Goal: Transaction & Acquisition: Purchase product/service

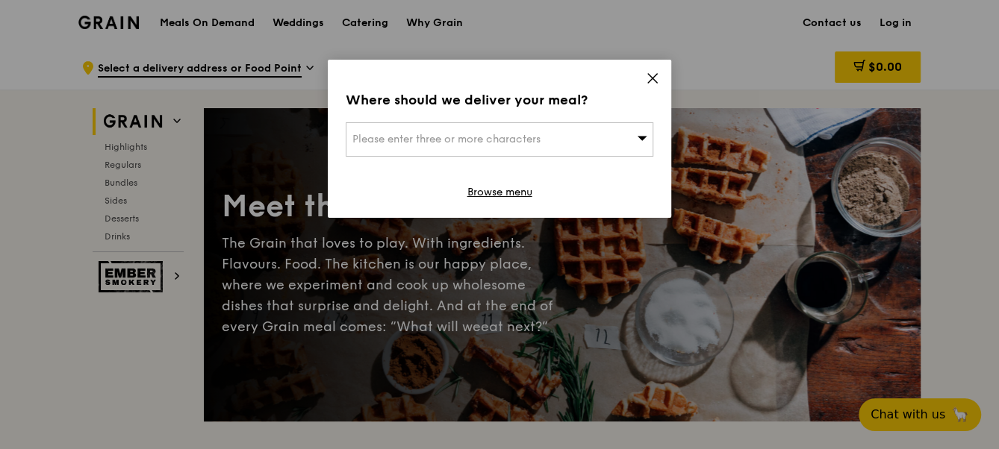
click at [613, 141] on div "Please enter three or more characters" at bounding box center [500, 139] width 308 height 34
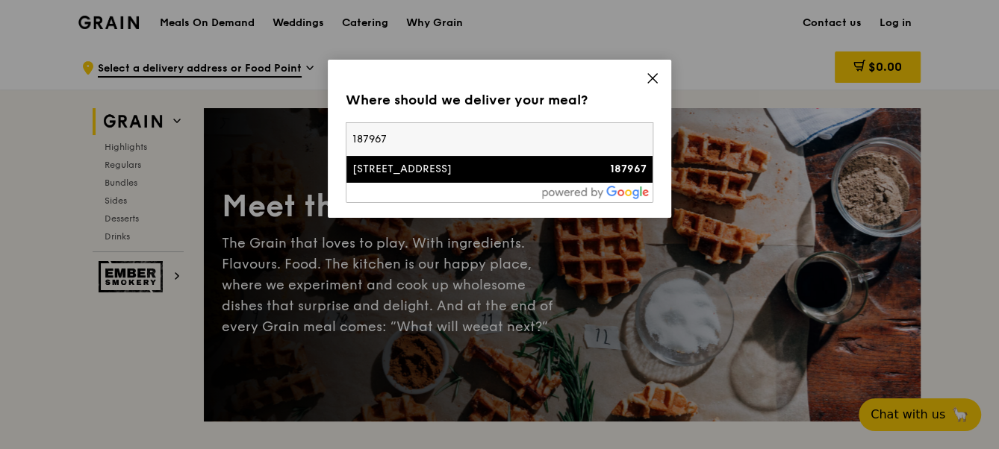
type input "187967"
click at [487, 171] on div "[STREET_ADDRESS]" at bounding box center [462, 169] width 221 height 15
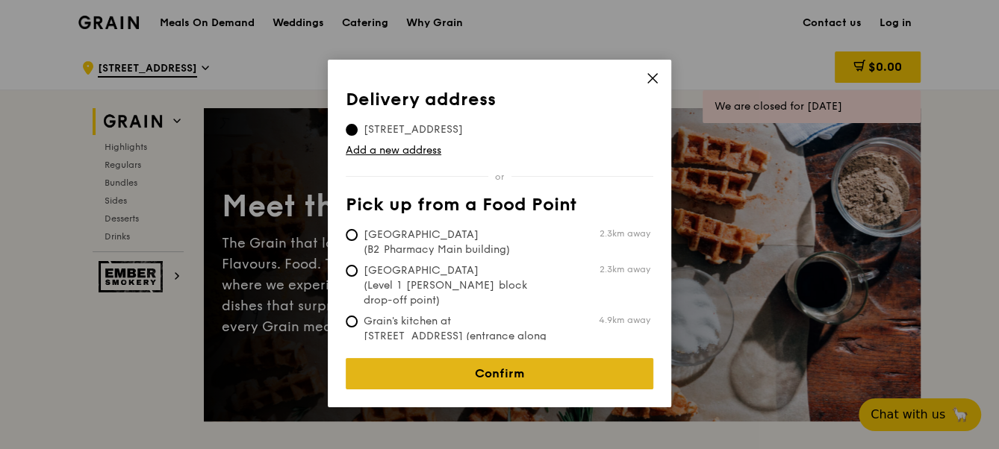
click at [522, 358] on link "Confirm" at bounding box center [500, 373] width 308 height 31
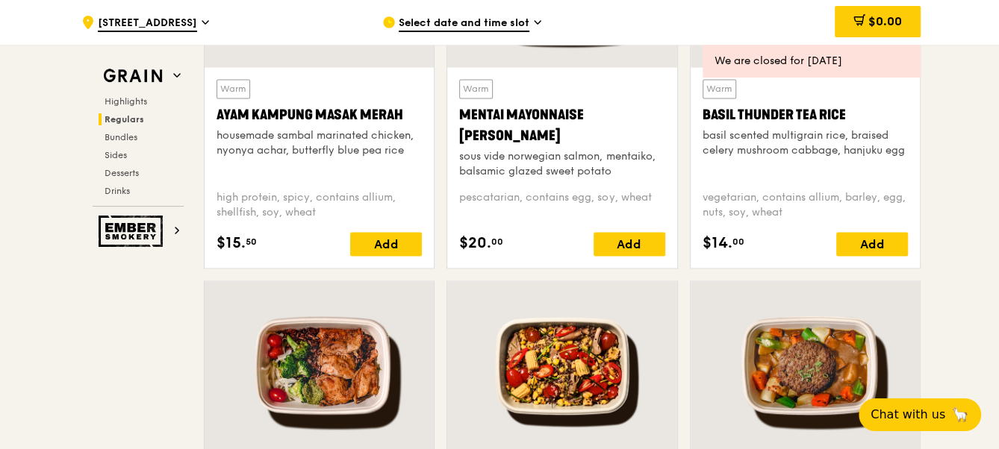
scroll to position [1424, 0]
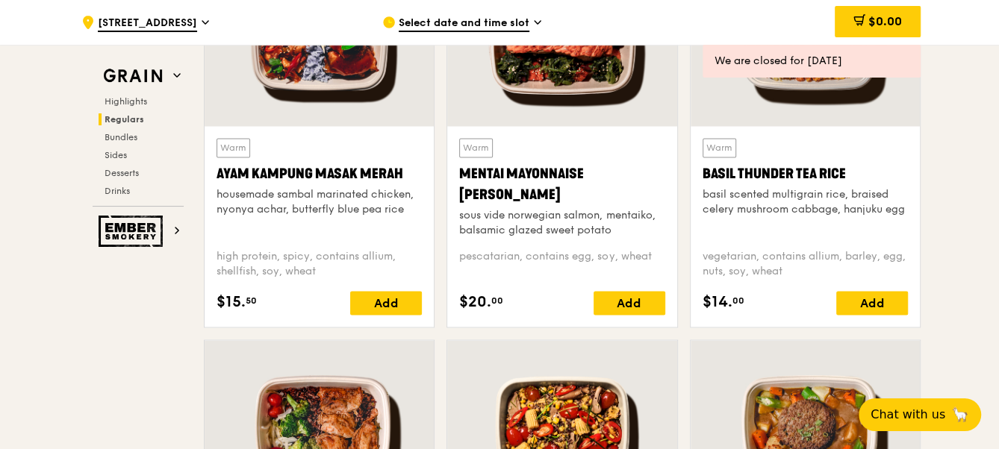
drag, startPoint x: 328, startPoint y: 270, endPoint x: 211, endPoint y: 196, distance: 138.3
click at [211, 196] on div "Warm Ayam [GEOGRAPHIC_DATA] housemade sambal marinated chicken, nyonya achar, b…" at bounding box center [319, 226] width 229 height 201
copy div "housemade sambal marinated chicken, nyonya achar, butterfly blue pea rice high …"
click at [517, 227] on div "sous vide norwegian salmon, mentaiko, balsamic glazed sweet potato" at bounding box center [561, 223] width 205 height 30
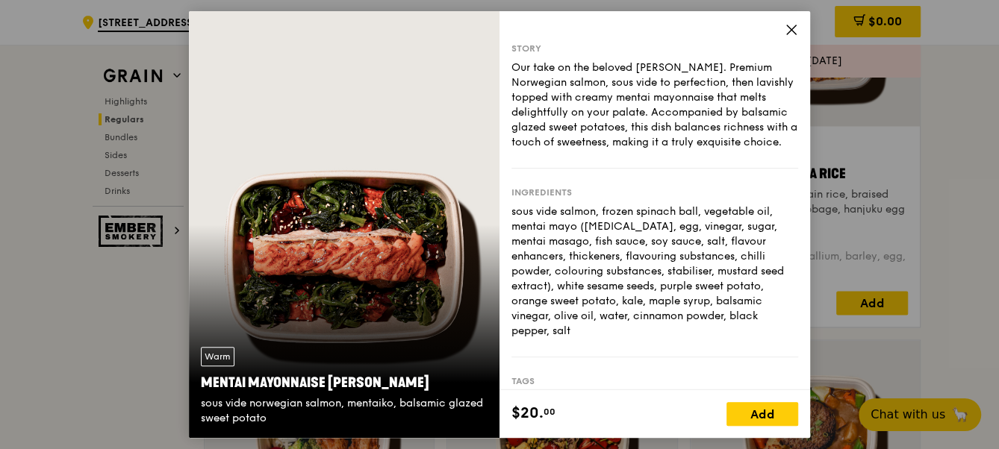
click at [795, 30] on icon at bounding box center [791, 29] width 13 height 13
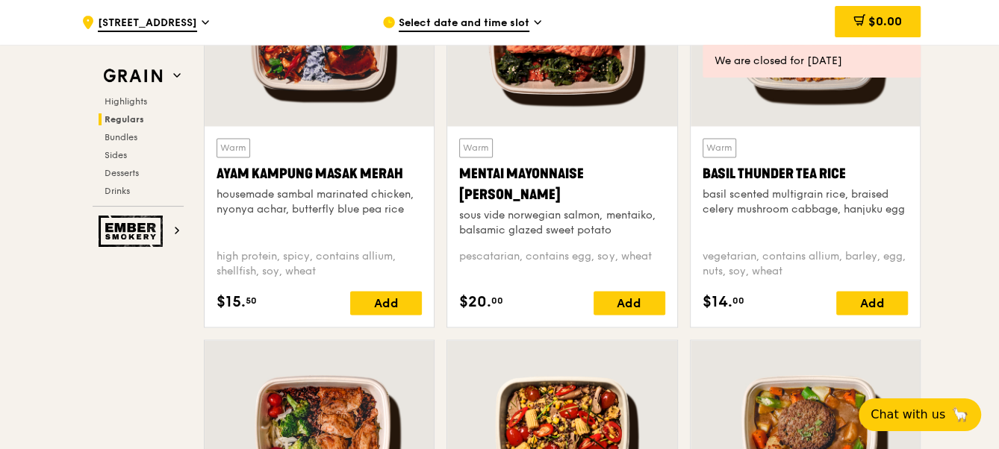
drag, startPoint x: 656, startPoint y: 255, endPoint x: 461, endPoint y: 214, distance: 199.7
click at [461, 214] on div "Warm Mentai Mayonnaise Aburi Salmon sous vide norwegian salmon, mentaiko, balsa…" at bounding box center [561, 226] width 205 height 177
copy div "sous vide norwegian salmon, mentaiko, balsamic glazed sweet potato pescatarian,…"
drag, startPoint x: 793, startPoint y: 270, endPoint x: 697, endPoint y: 192, distance: 123.7
click at [697, 192] on div "Warm Basil Thunder Tea [PERSON_NAME] scented multigrain rice, braised celery mu…" at bounding box center [805, 226] width 229 height 201
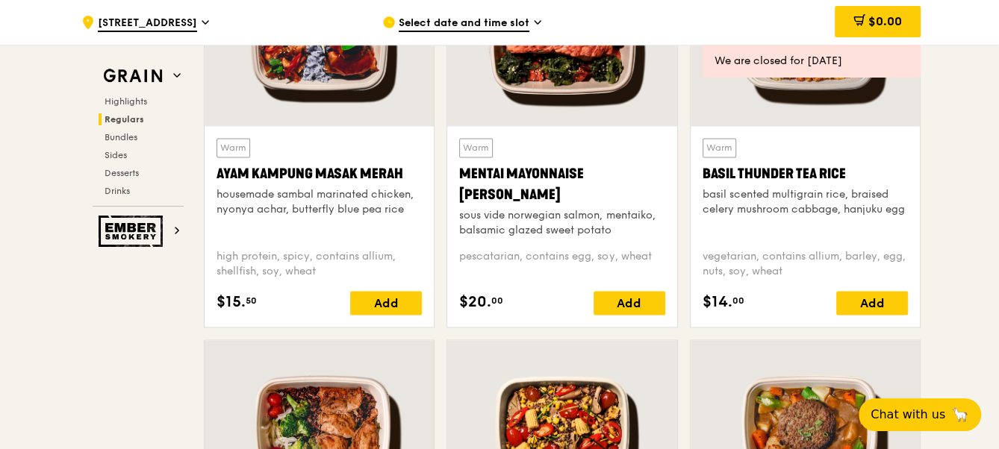
copy div "basil scented multigrain rice, braised celery mushroom cabbage, hanjuku egg veg…"
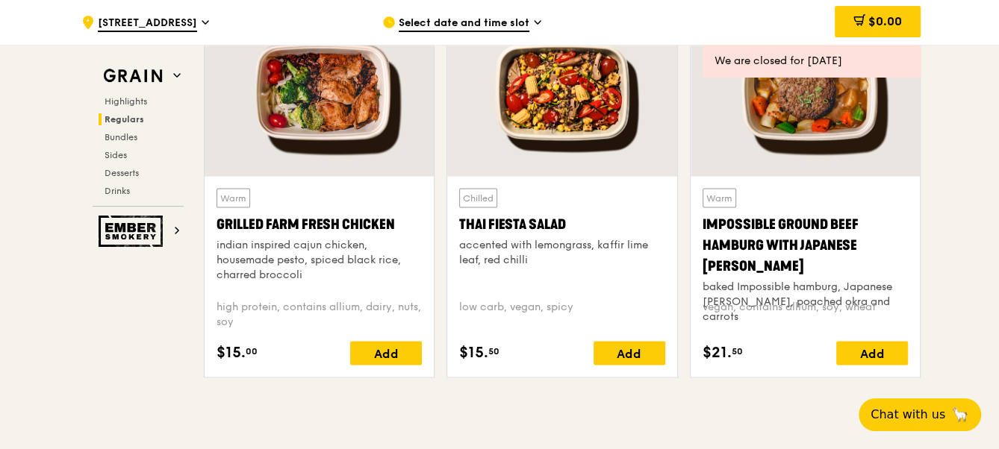
scroll to position [1764, 0]
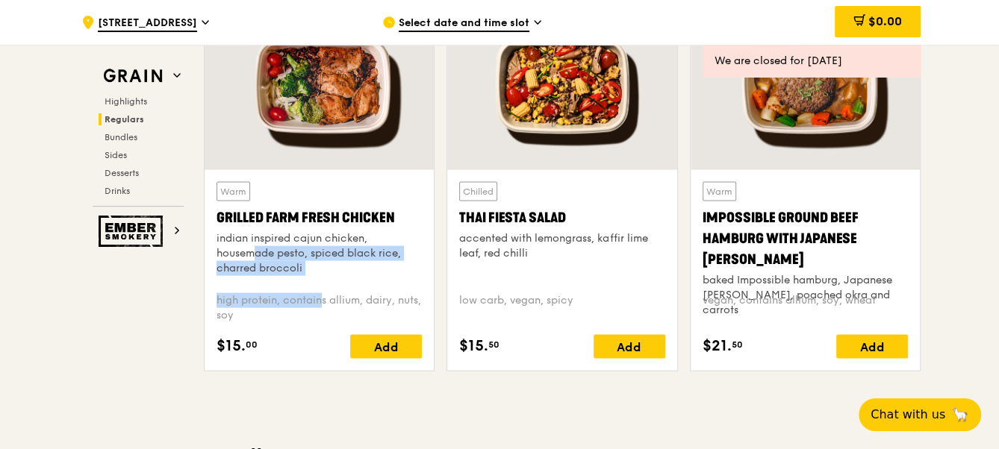
drag, startPoint x: 286, startPoint y: 306, endPoint x: 248, endPoint y: 290, distance: 41.2
click at [226, 261] on div "Warm Grilled Farm Fresh Chicken indian inspired cajun chicken, housemade pesto,…" at bounding box center [319, 270] width 205 height 177
drag, startPoint x: 243, startPoint y: 318, endPoint x: 214, endPoint y: 242, distance: 81.3
click at [214, 242] on div "Warm Grilled Farm Fresh Chicken indian inspired cajun chicken, housemade pesto,…" at bounding box center [319, 270] width 229 height 201
copy div "indian inspired cajun chicken, housemade pesto, spiced black rice, charred broc…"
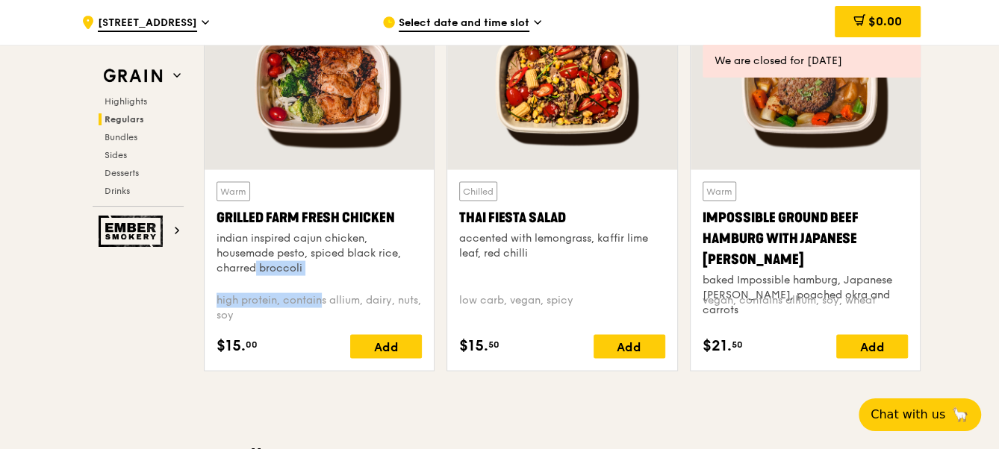
copy div "indian inspired cajun chicken, housemade pesto, spiced black rice, charred broc…"
